Goal: Check status: Check status

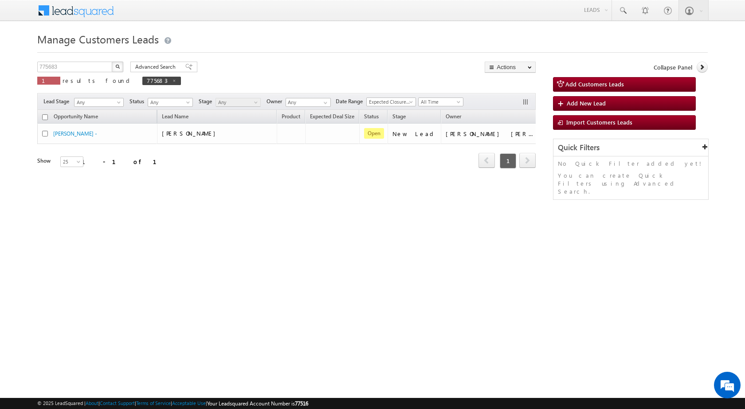
click at [120, 65] on button "button" at bounding box center [118, 67] width 12 height 11
click at [79, 67] on input "775683" at bounding box center [75, 67] width 76 height 11
paste input "818158"
type input "818158"
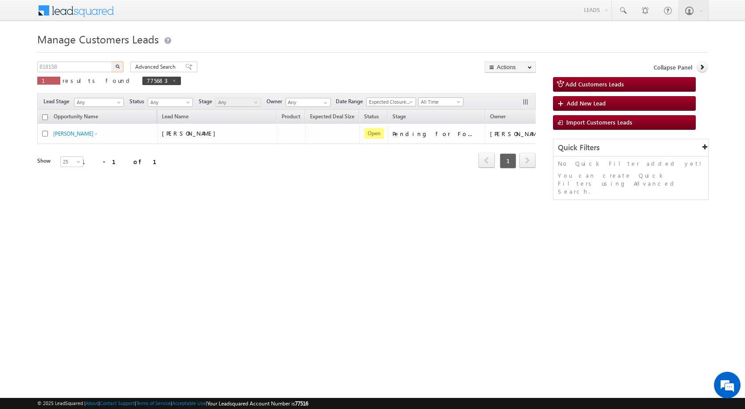
click at [117, 66] on img "button" at bounding box center [117, 66] width 4 height 4
drag, startPoint x: 62, startPoint y: 64, endPoint x: 30, endPoint y: 65, distance: 32.0
click at [30, 65] on body "Menu Shubham Khandare sitar a8@ks erve." at bounding box center [372, 126] width 745 height 252
click at [116, 65] on img "button" at bounding box center [117, 66] width 4 height 4
click at [355, 259] on html "Menu Shubham Khandare sitar a8@ks erve." at bounding box center [372, 137] width 745 height 274
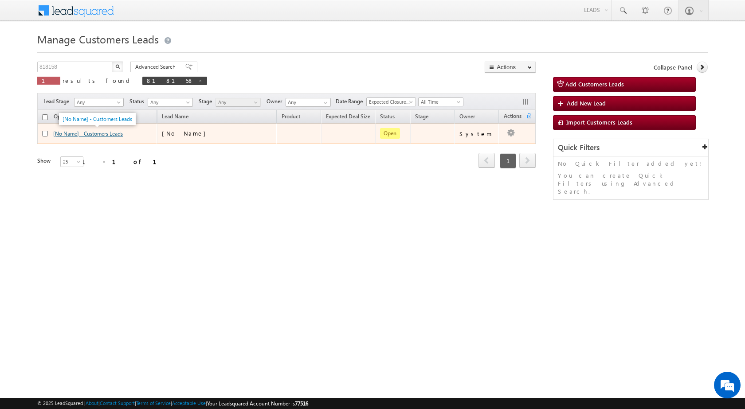
click at [63, 131] on link "[No Name] - Customers Leads" at bounding box center [88, 133] width 70 height 7
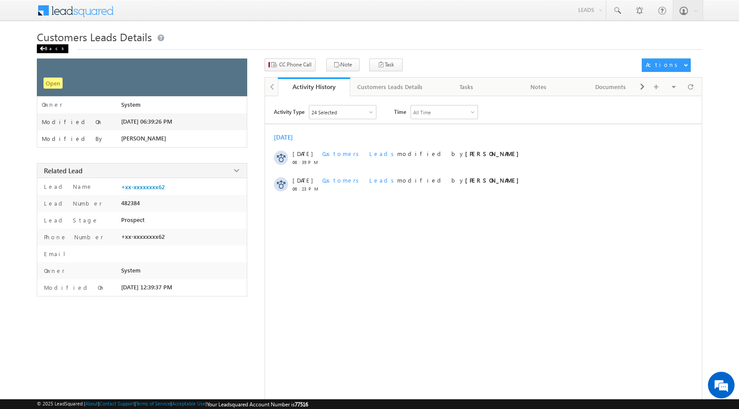
click at [41, 47] on span at bounding box center [41, 49] width 5 height 4
